Goal: Understand process/instructions

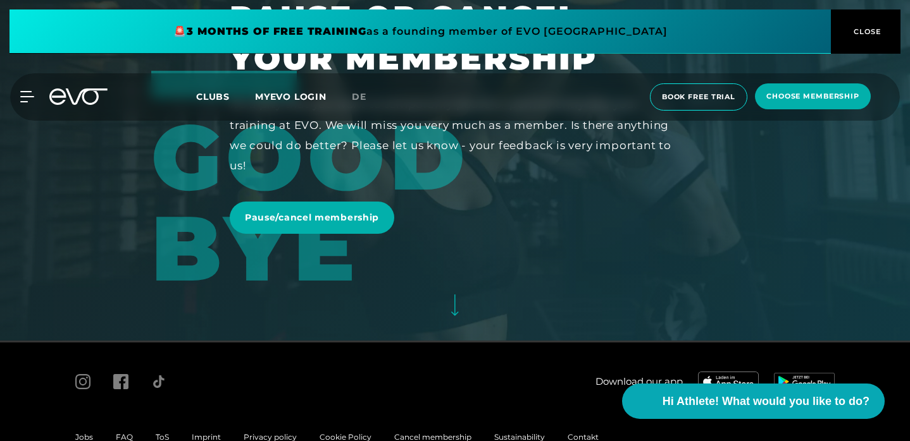
scroll to position [94, 0]
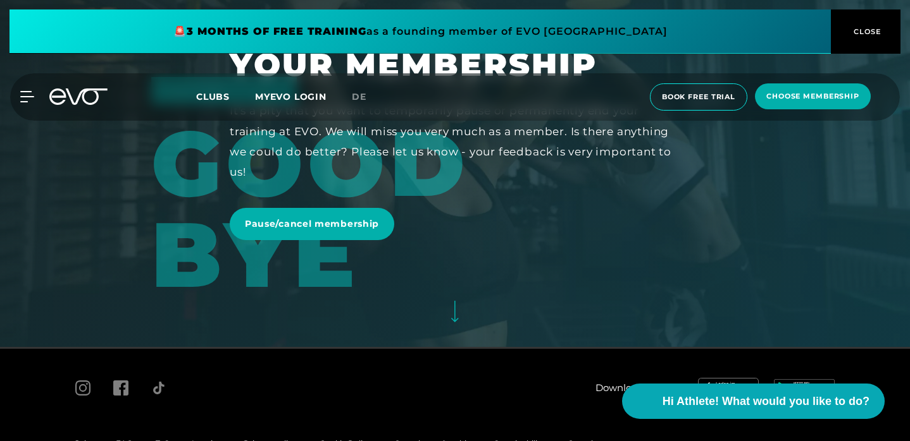
click at [306, 236] on div "Pause/cancel membership" at bounding box center [455, 224] width 450 height 51
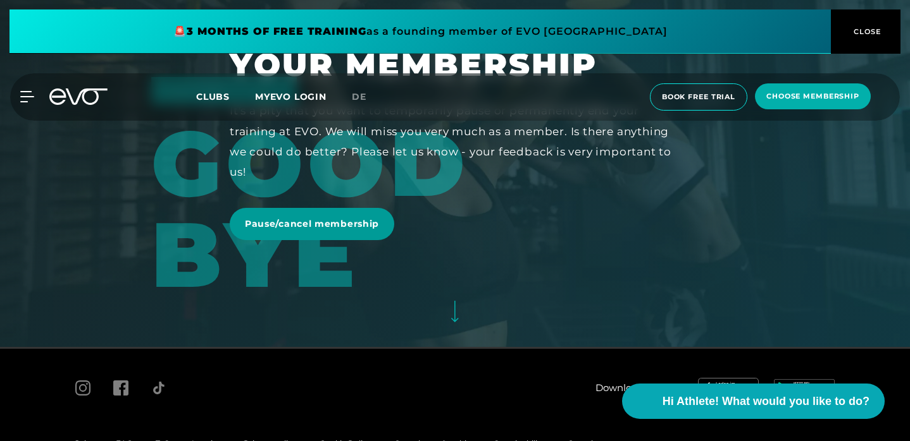
click at [299, 218] on span "Pause/cancel membership" at bounding box center [312, 224] width 134 height 13
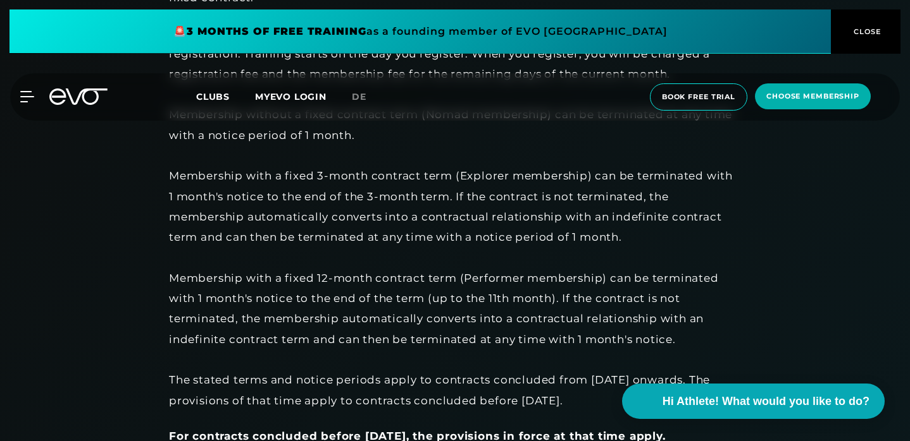
scroll to position [903, 0]
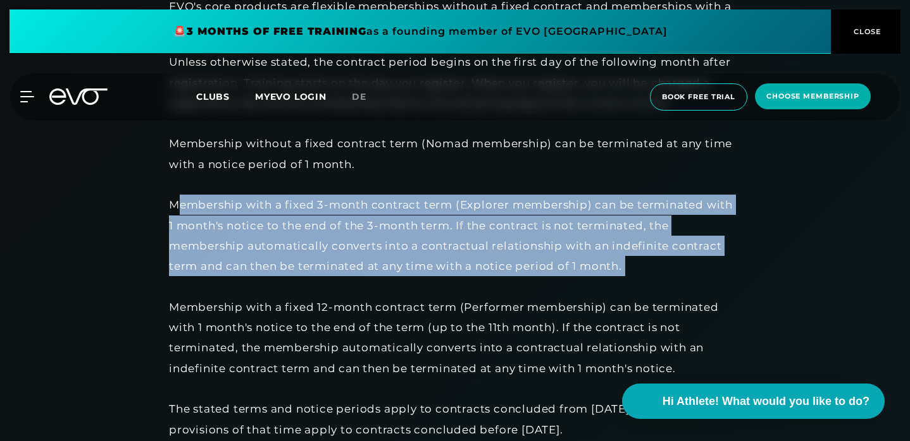
drag, startPoint x: 86, startPoint y: 203, endPoint x: 310, endPoint y: 281, distance: 237.0
click at [311, 281] on div "Unless otherwise stated, the contract period begins on the first day of the fol…" at bounding box center [453, 246] width 569 height 388
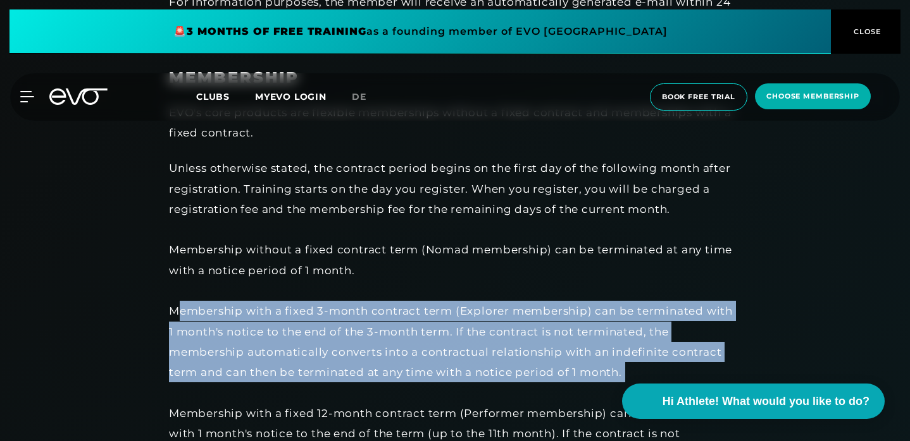
scroll to position [794, 0]
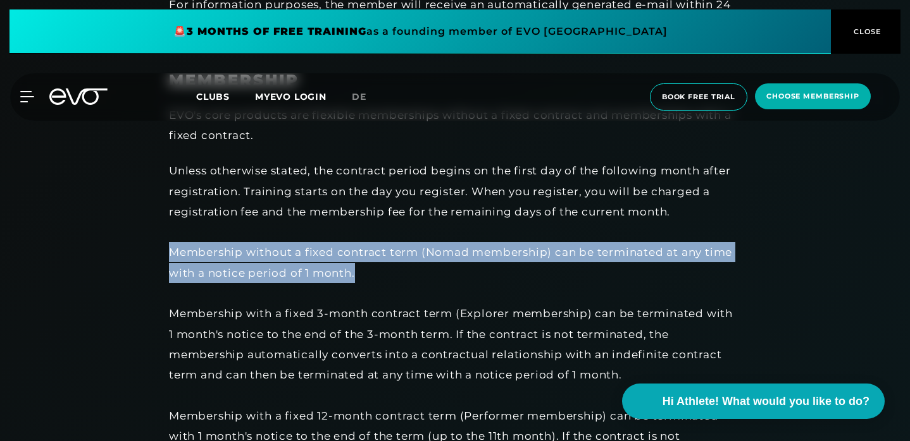
drag, startPoint x: 289, startPoint y: 274, endPoint x: 70, endPoint y: 258, distance: 220.0
